Goal: Transaction & Acquisition: Purchase product/service

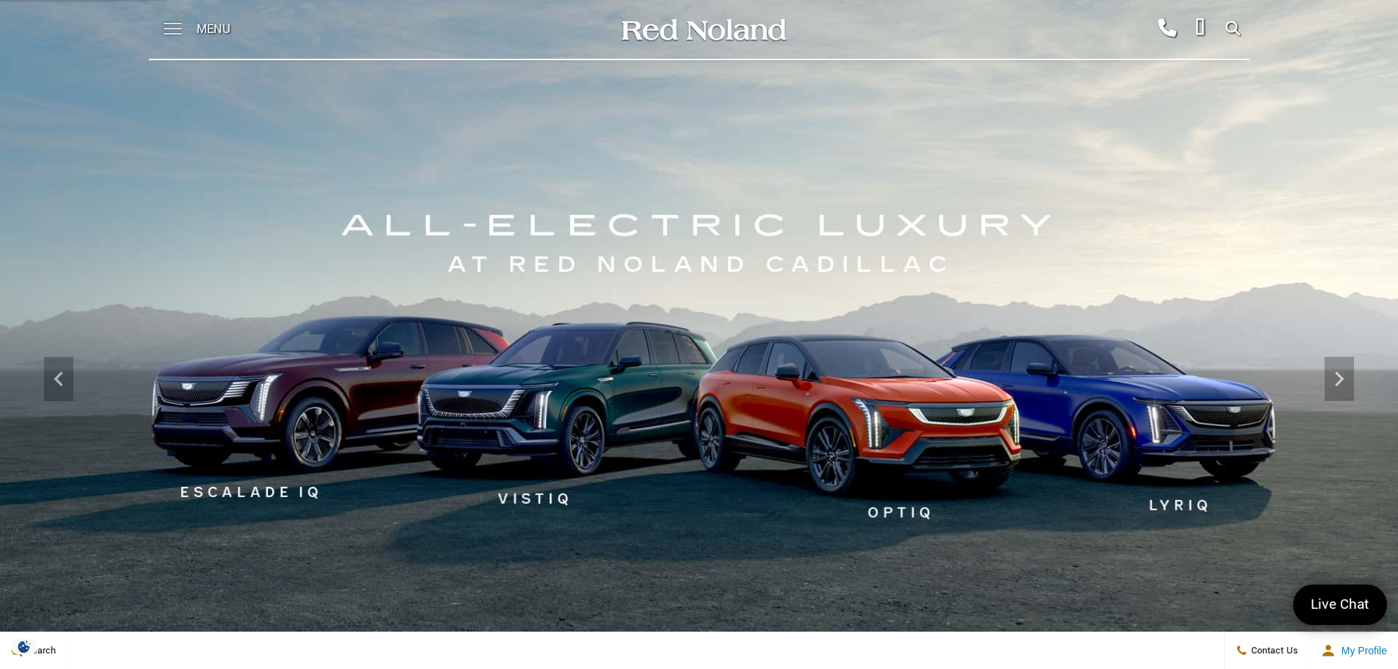
click at [164, 26] on span at bounding box center [173, 29] width 18 height 59
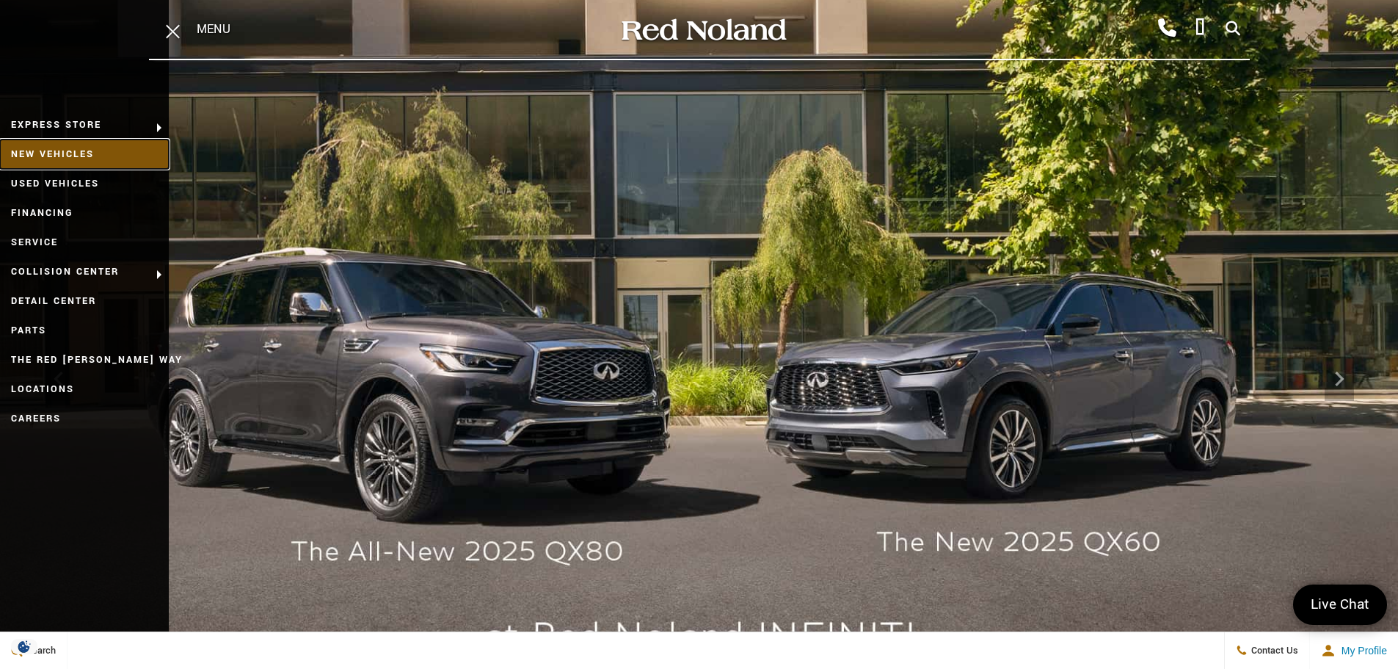
click at [78, 153] on link "New Vehicles" at bounding box center [84, 153] width 169 height 29
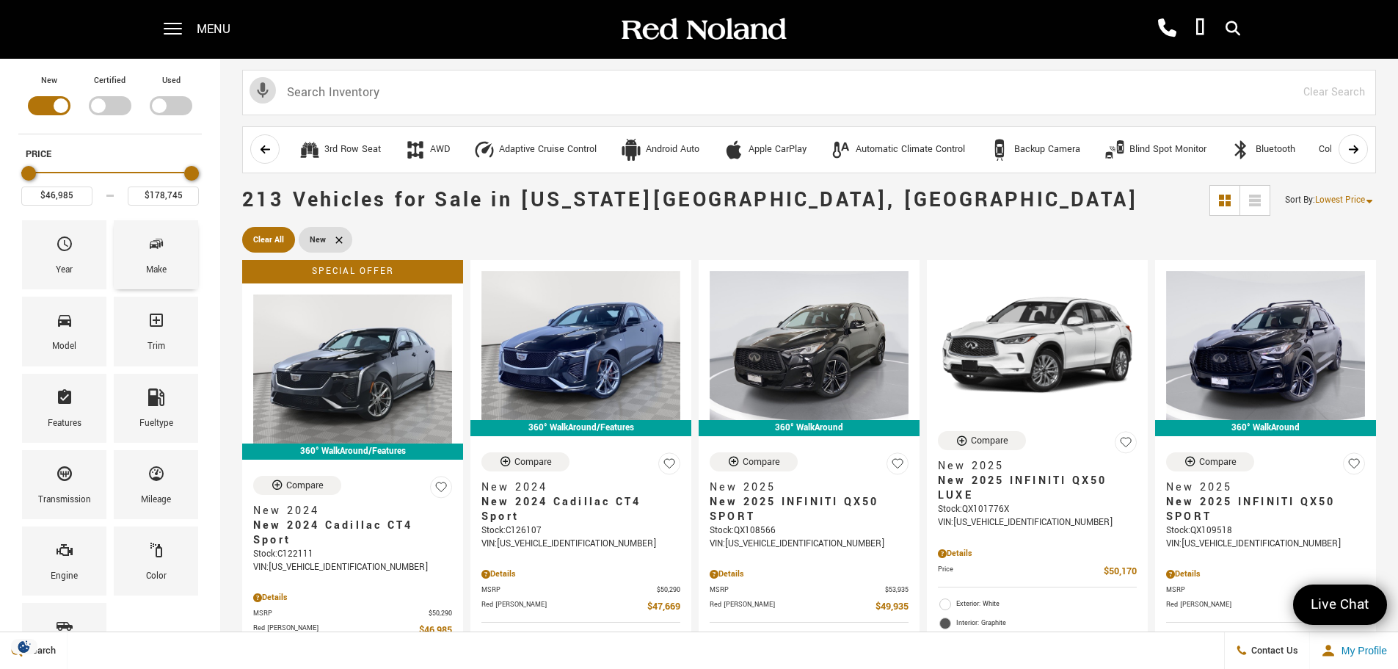
click at [148, 245] on icon "Make" at bounding box center [157, 244] width 18 height 18
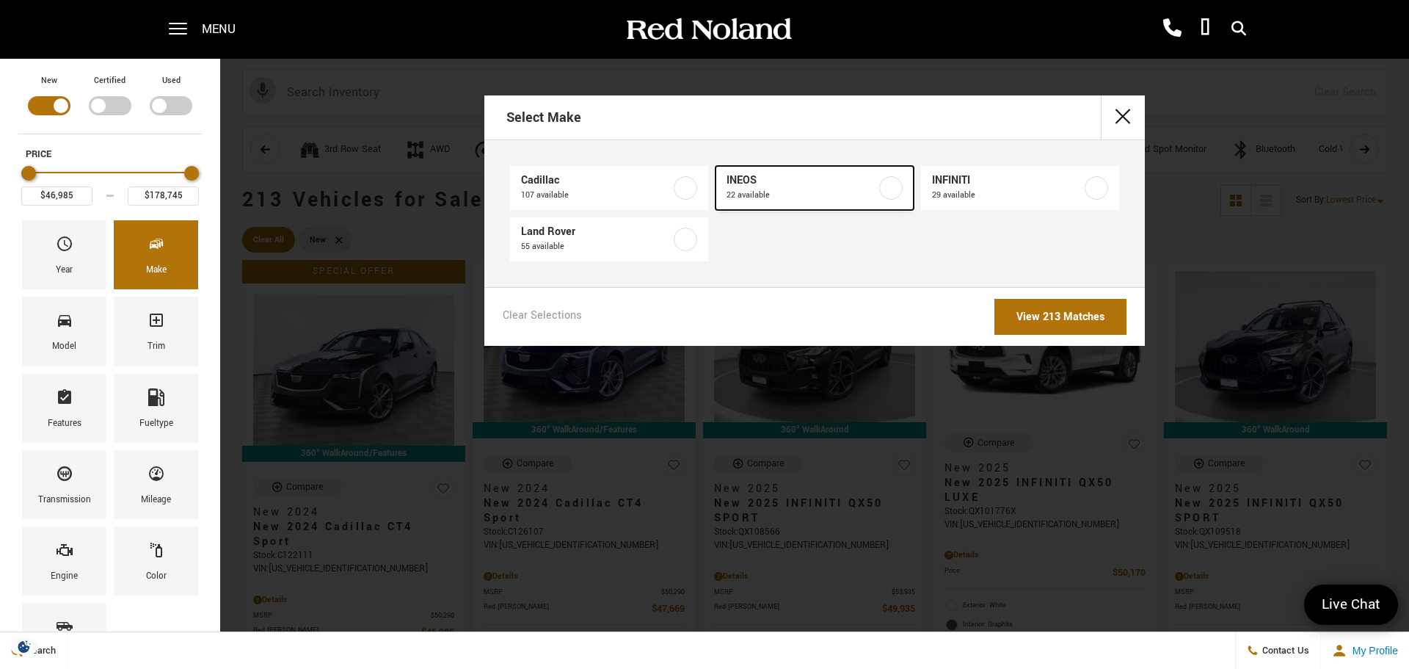
click at [863, 186] on span "INEOS" at bounding box center [802, 180] width 150 height 15
type input "$78,663"
type input "$99,640"
checkbox input "true"
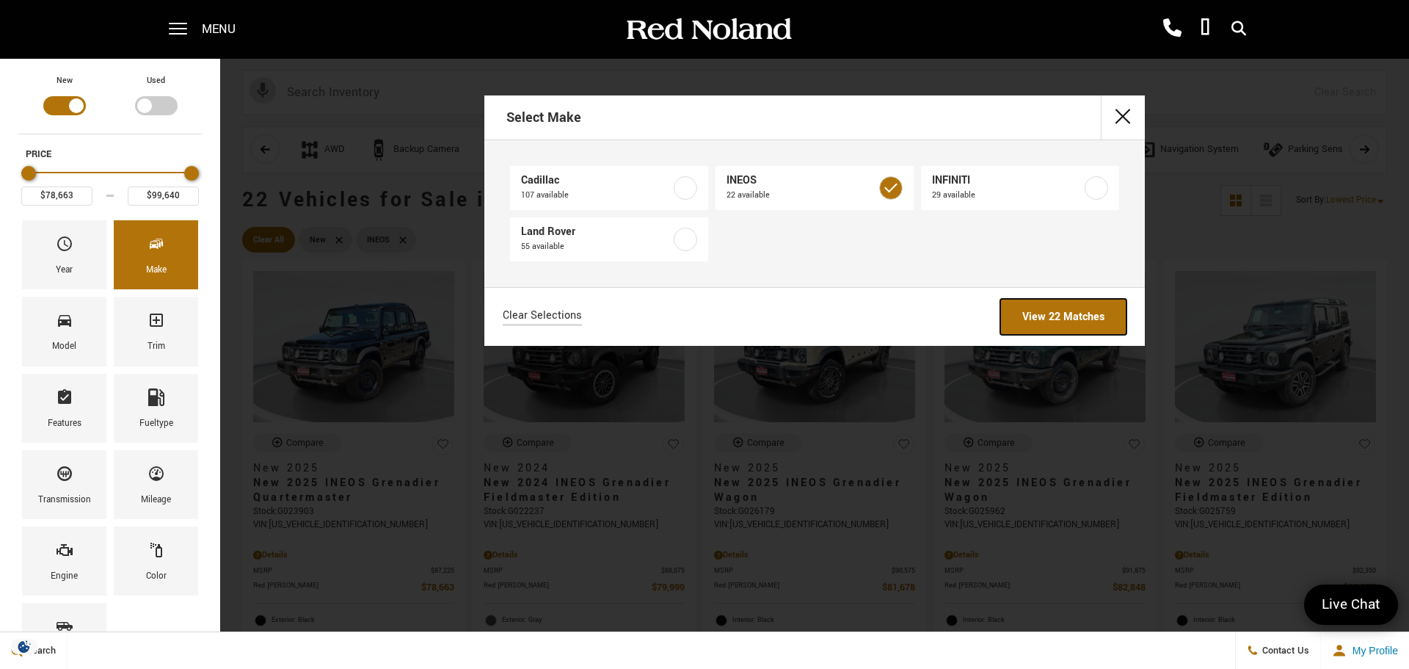
click at [1074, 314] on link "View 22 Matches" at bounding box center [1064, 317] width 126 height 36
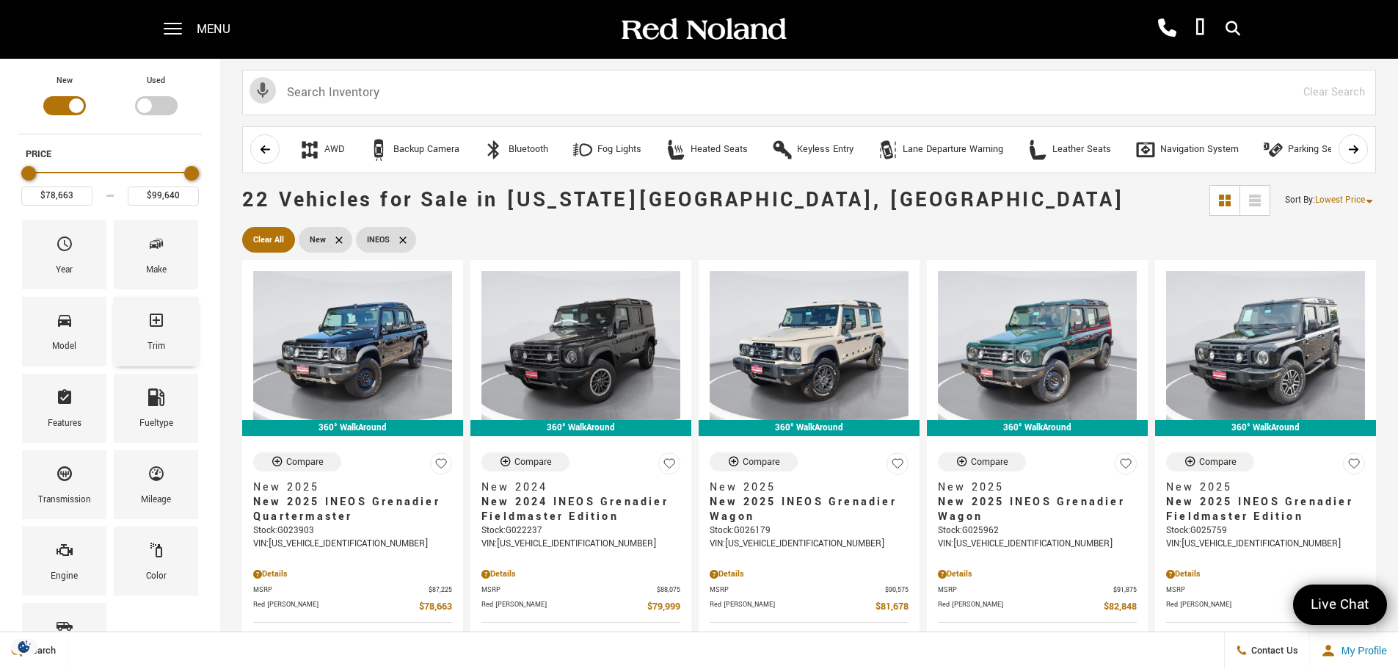
click at [181, 324] on div "Trim" at bounding box center [156, 331] width 84 height 69
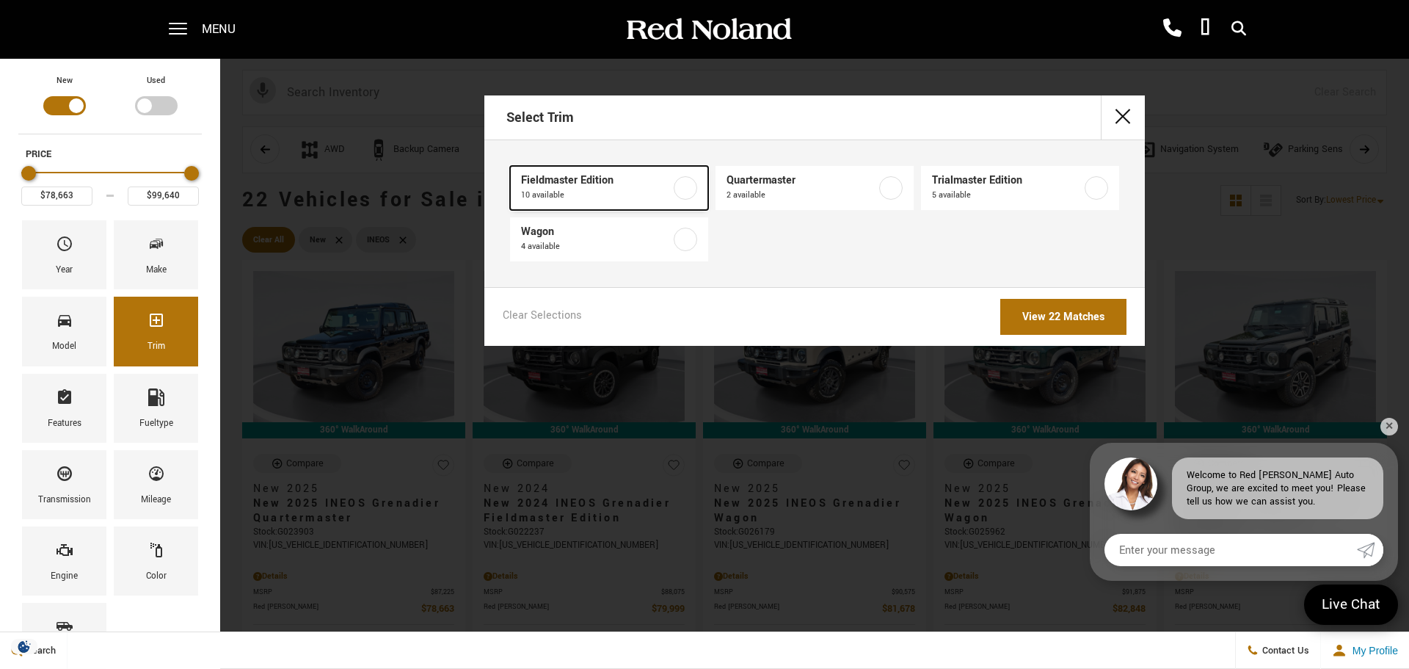
click at [613, 192] on span "10 available" at bounding box center [596, 195] width 150 height 15
type input "$79,999"
type input "$93,333"
checkbox input "true"
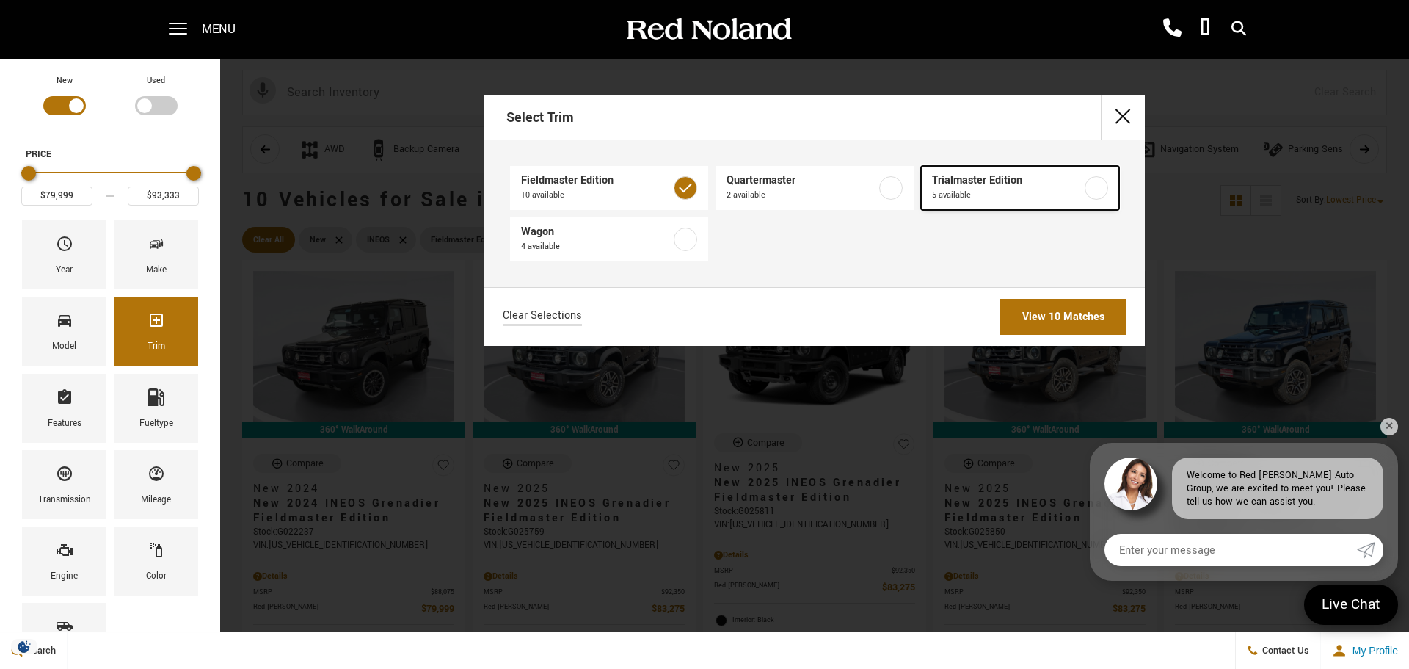
click at [1001, 195] on span "5 available" at bounding box center [1007, 195] width 150 height 15
checkbox input "true"
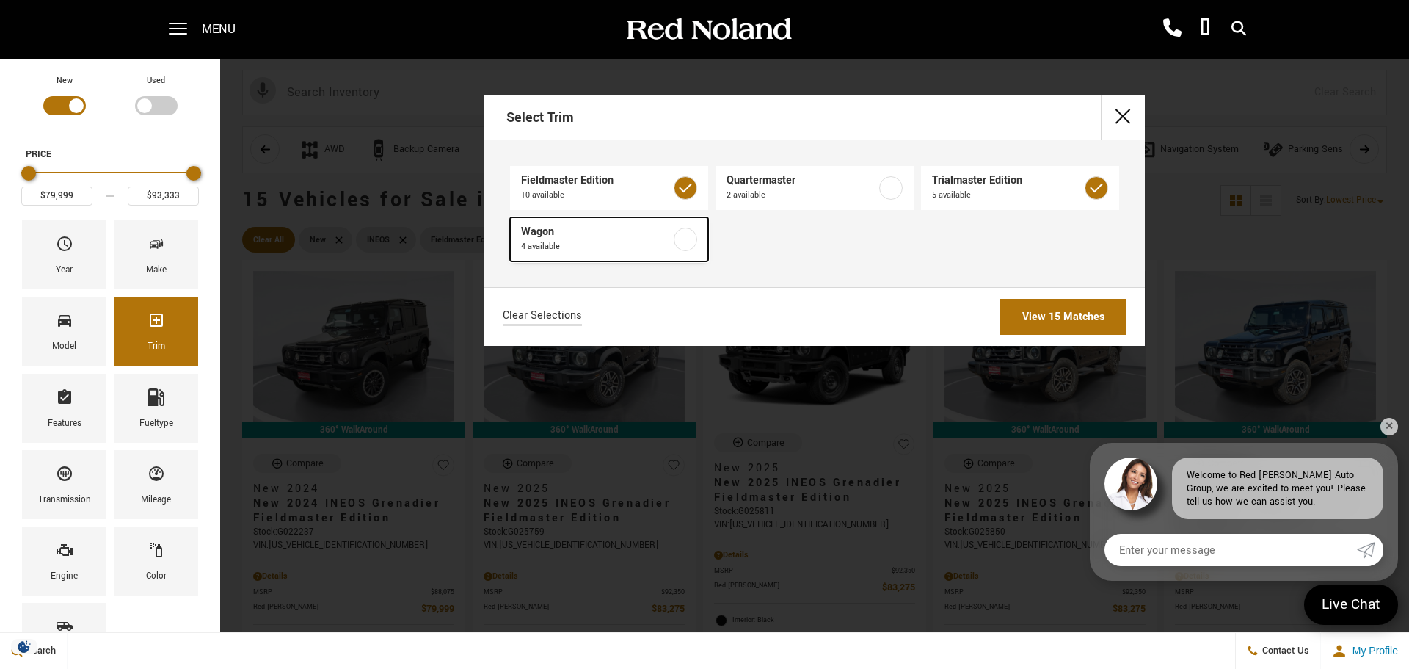
click at [617, 237] on span "Wagon" at bounding box center [596, 232] width 150 height 15
checkbox input "true"
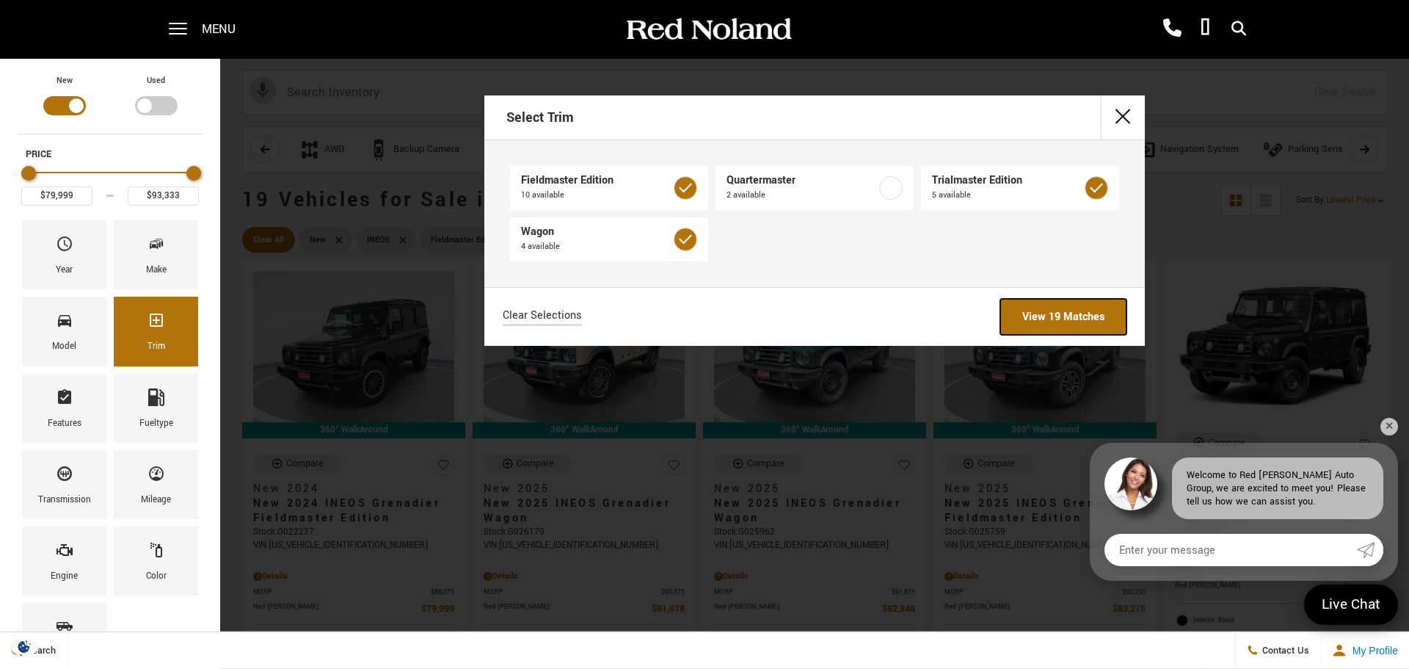
click at [1075, 314] on link "View 19 Matches" at bounding box center [1064, 317] width 126 height 36
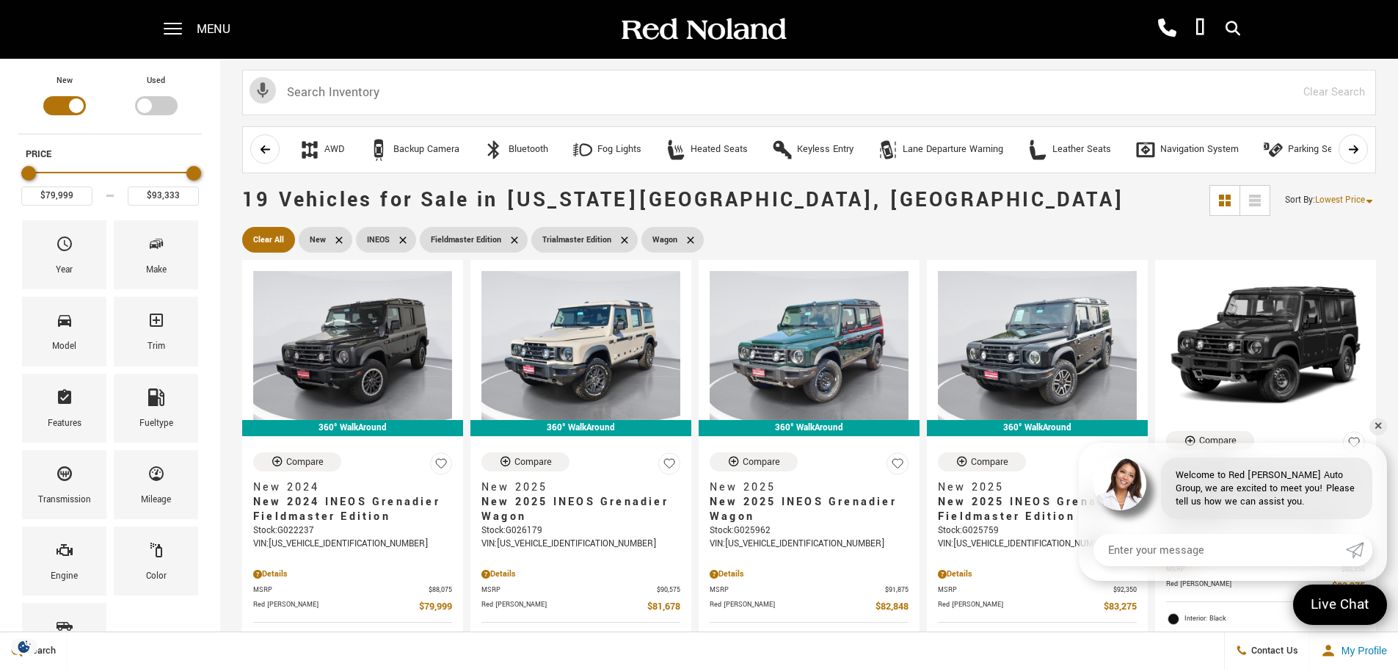
click at [1356, 203] on span "Lowest Price" at bounding box center [1340, 200] width 50 height 12
click at [1325, 263] on li "Highest Price" at bounding box center [1344, 261] width 94 height 29
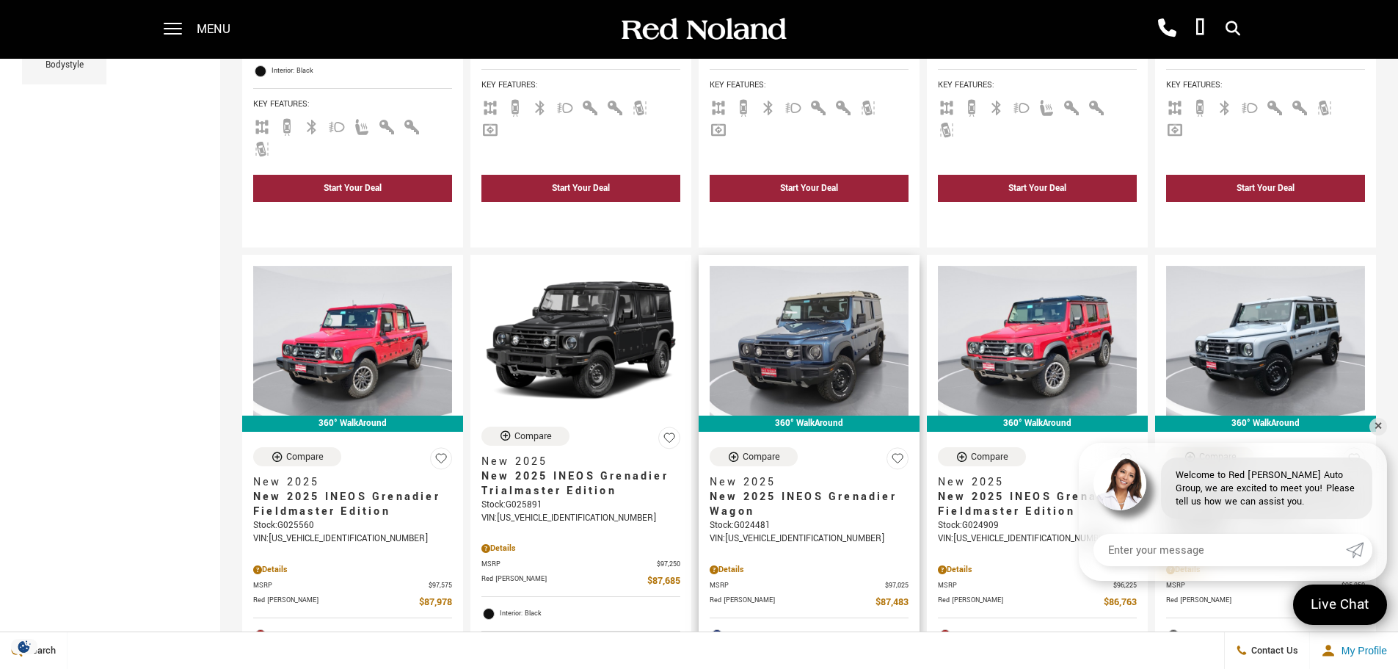
scroll to position [661, 0]
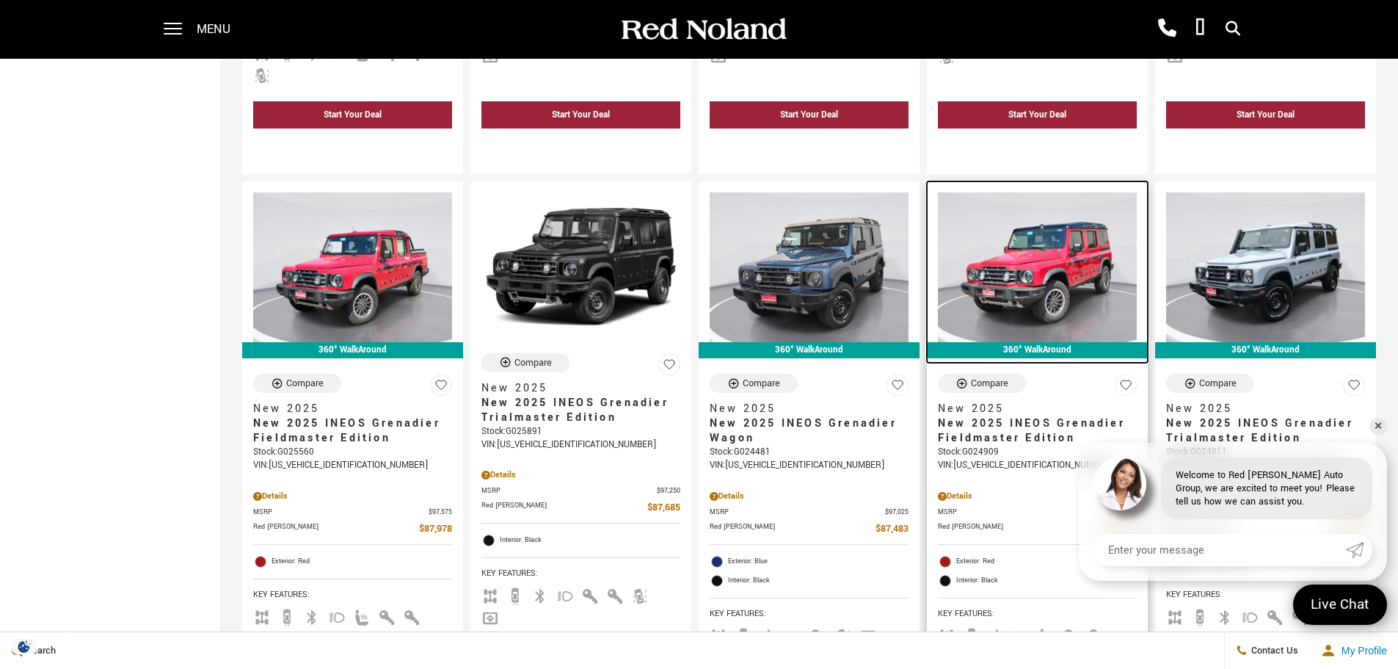
click at [1085, 231] on img at bounding box center [1037, 266] width 199 height 149
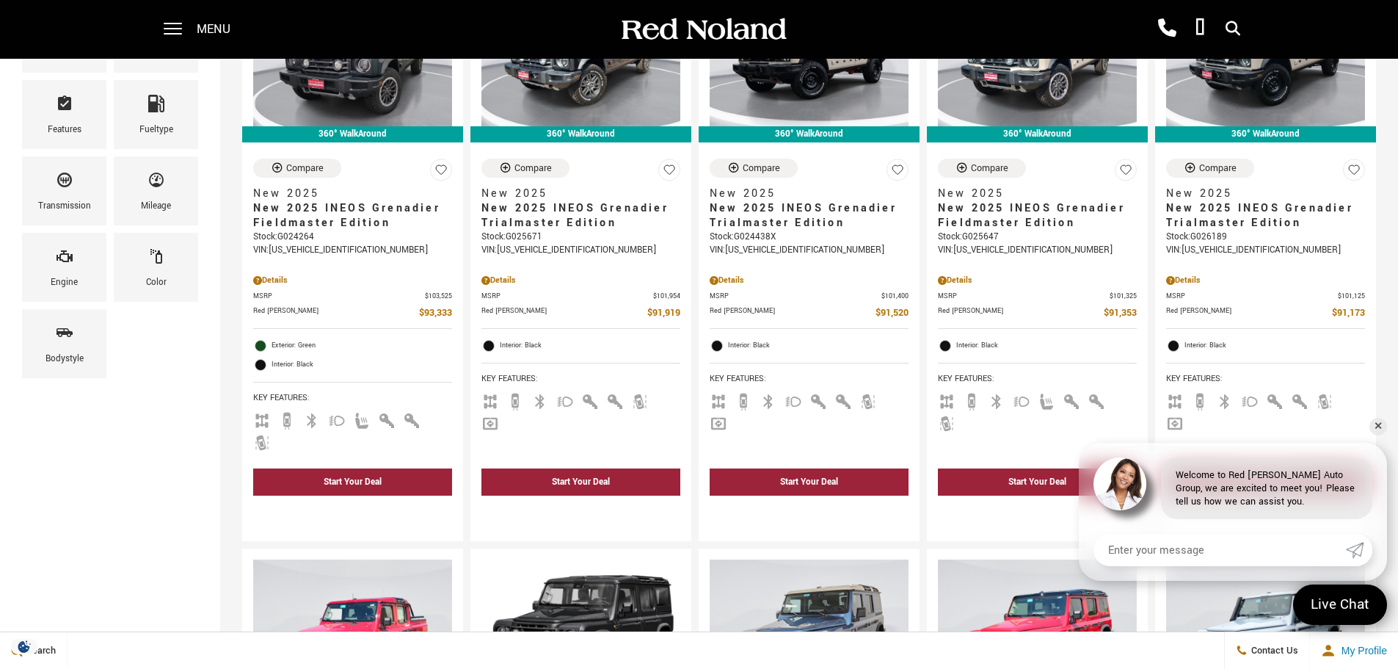
scroll to position [220, 0]
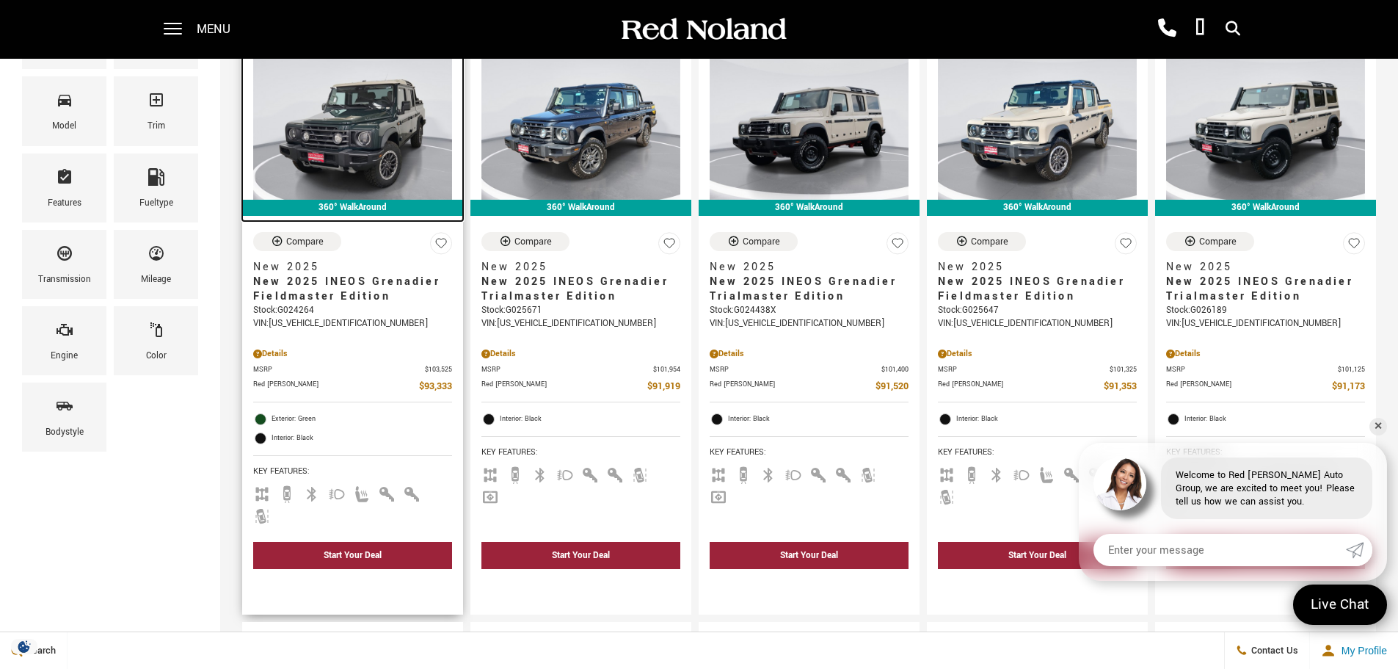
click at [373, 123] on img at bounding box center [352, 125] width 199 height 149
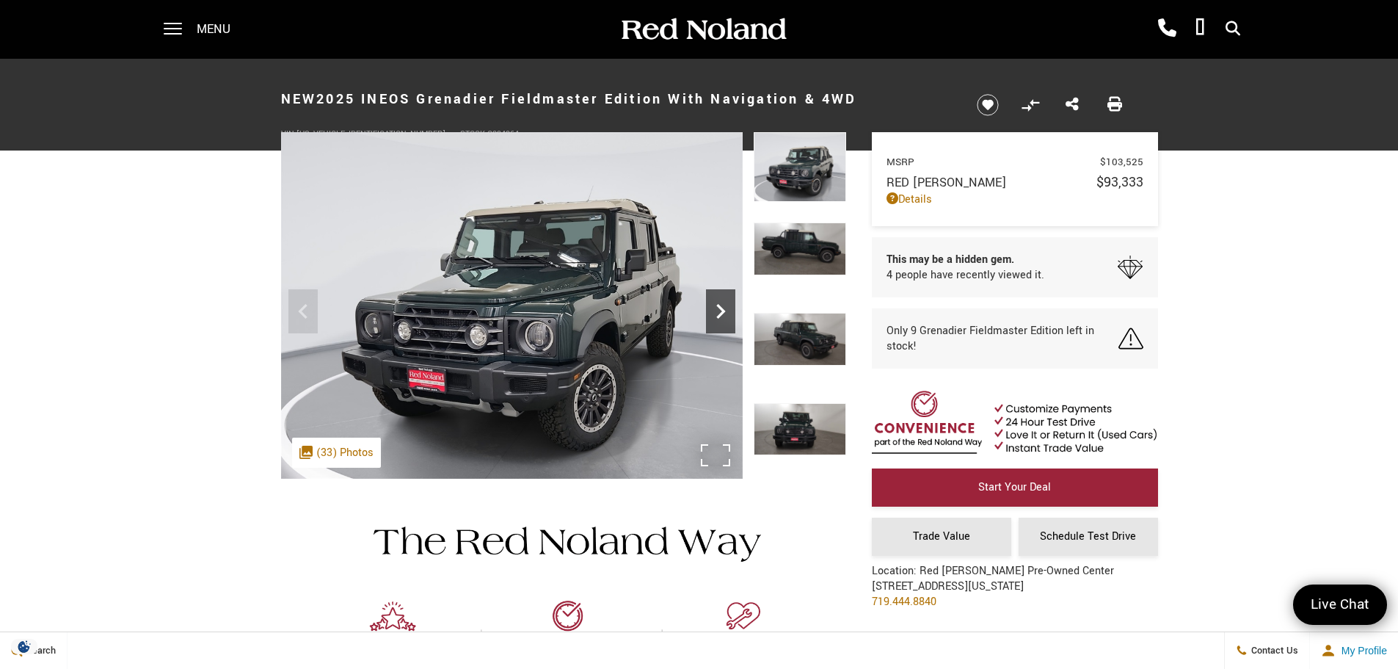
click at [720, 307] on icon "Next" at bounding box center [720, 311] width 9 height 15
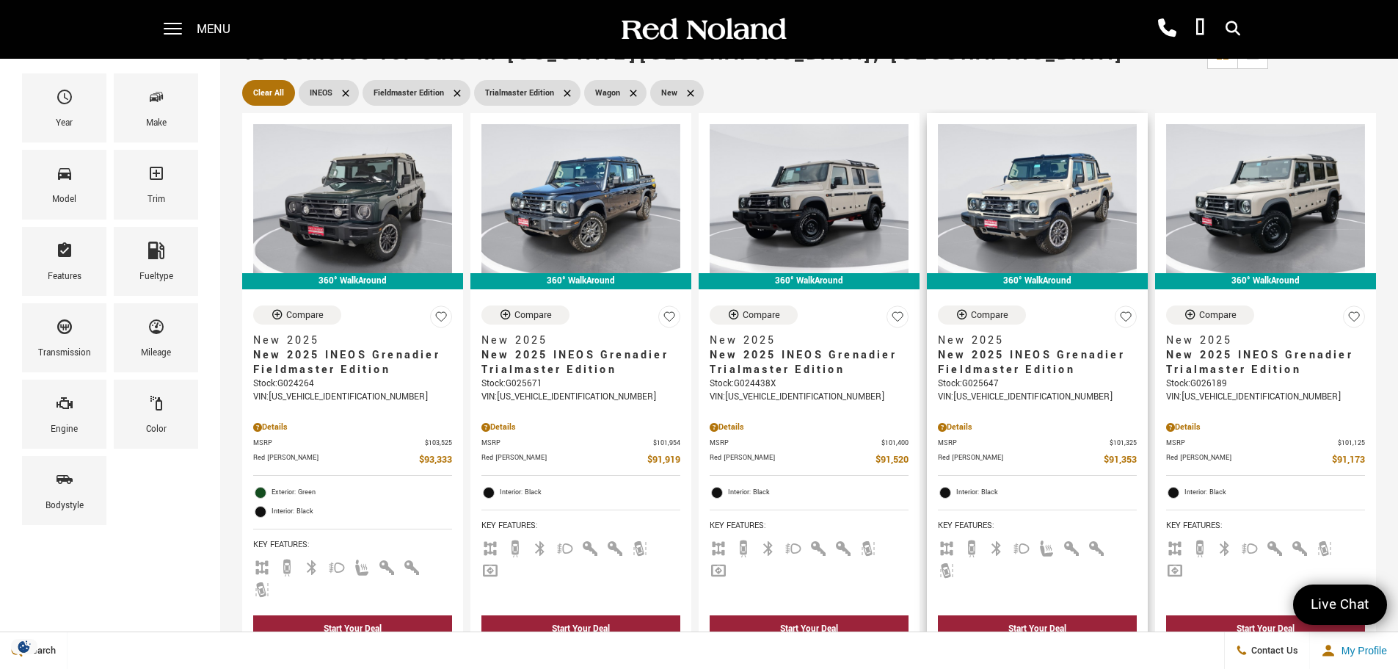
scroll to position [514, 0]
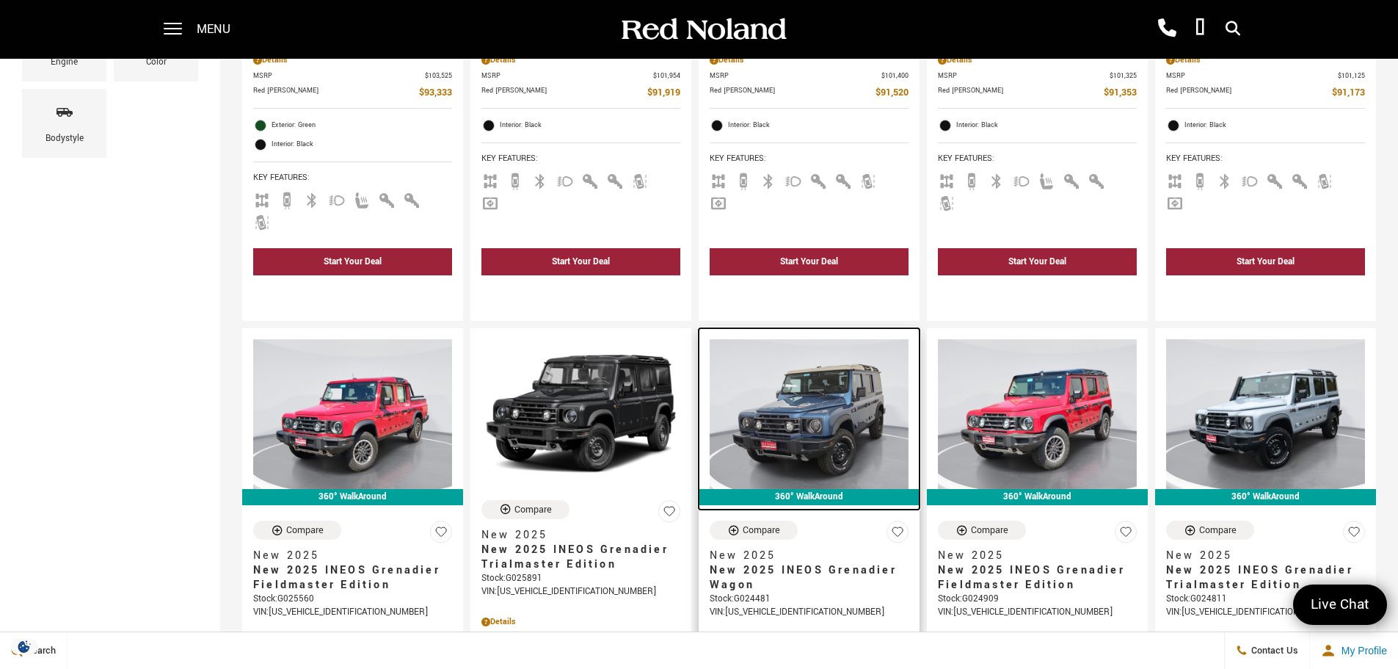
click at [861, 382] on img at bounding box center [809, 413] width 199 height 149
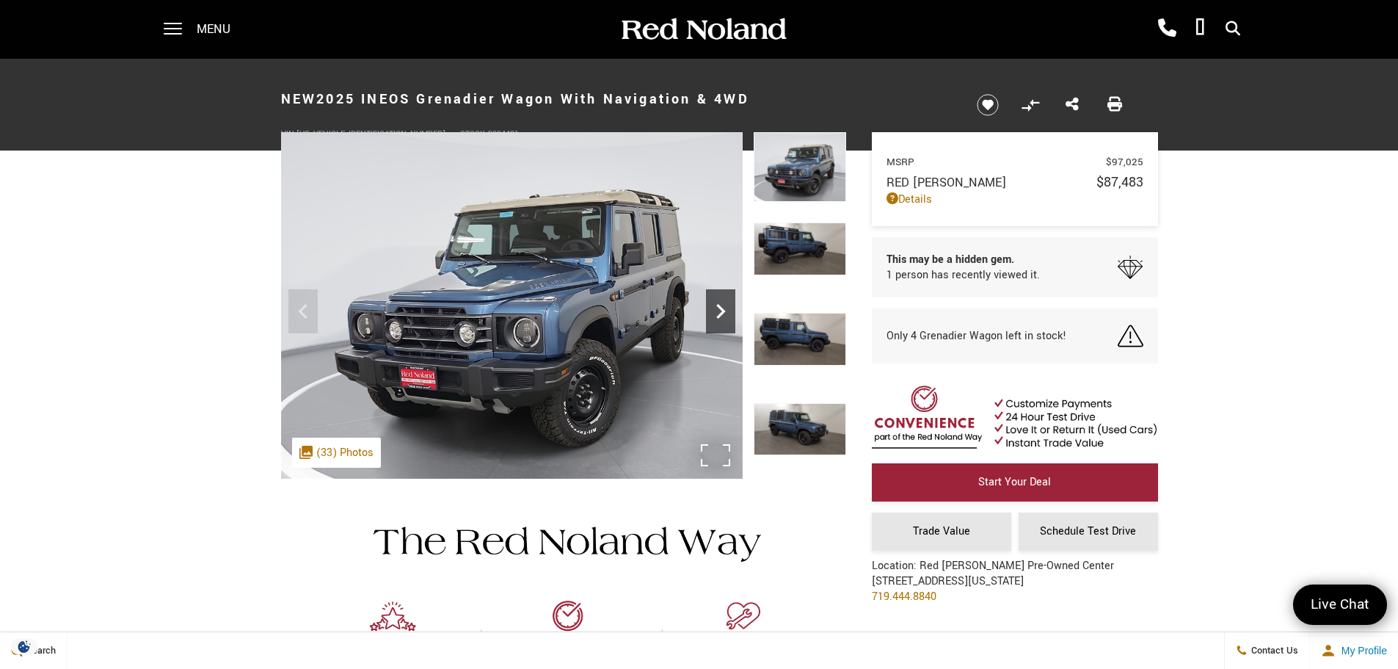
click at [719, 309] on icon "Next" at bounding box center [720, 311] width 29 height 29
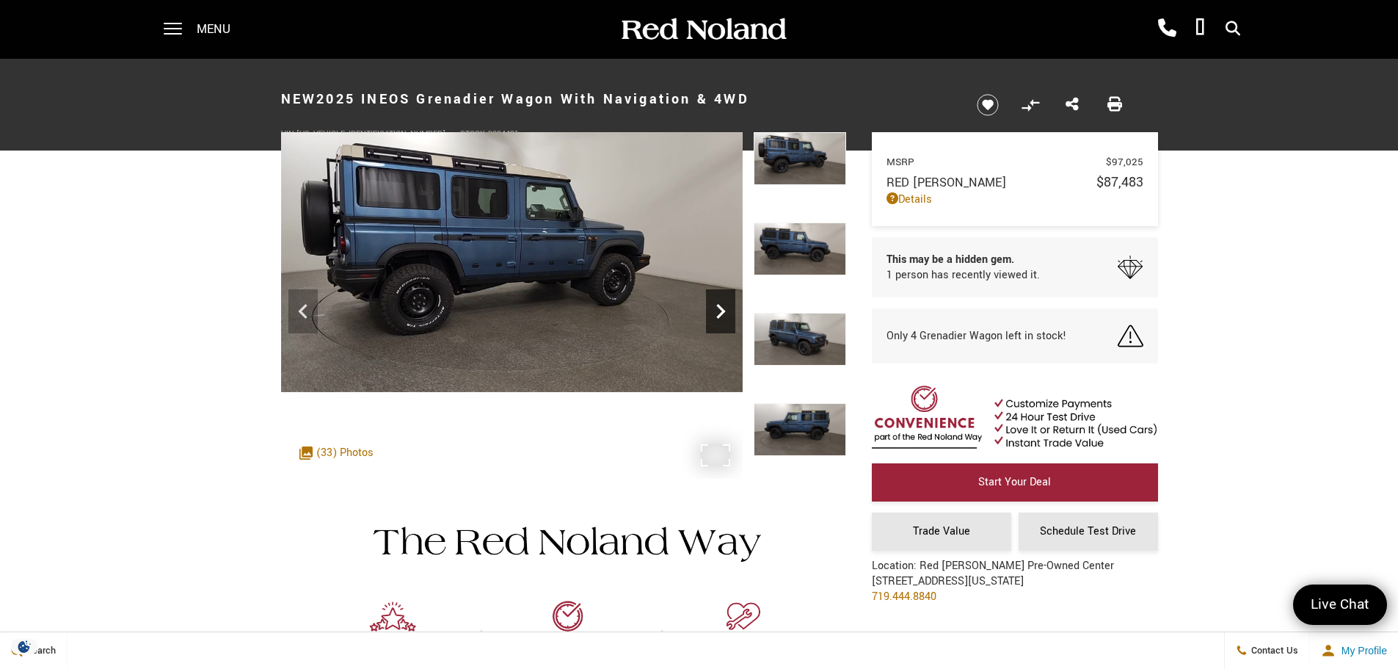
click at [719, 309] on icon "Next" at bounding box center [720, 311] width 29 height 29
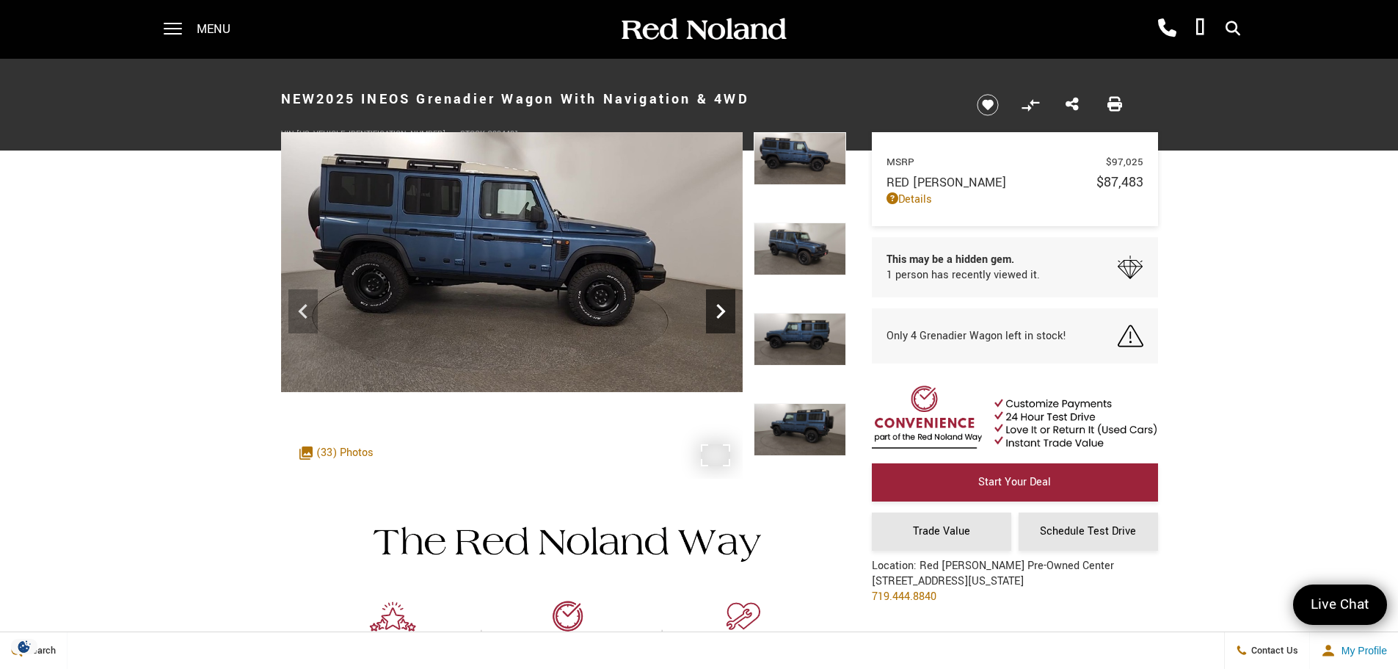
click at [719, 309] on icon "Next" at bounding box center [720, 311] width 29 height 29
